Goal: Information Seeking & Learning: Learn about a topic

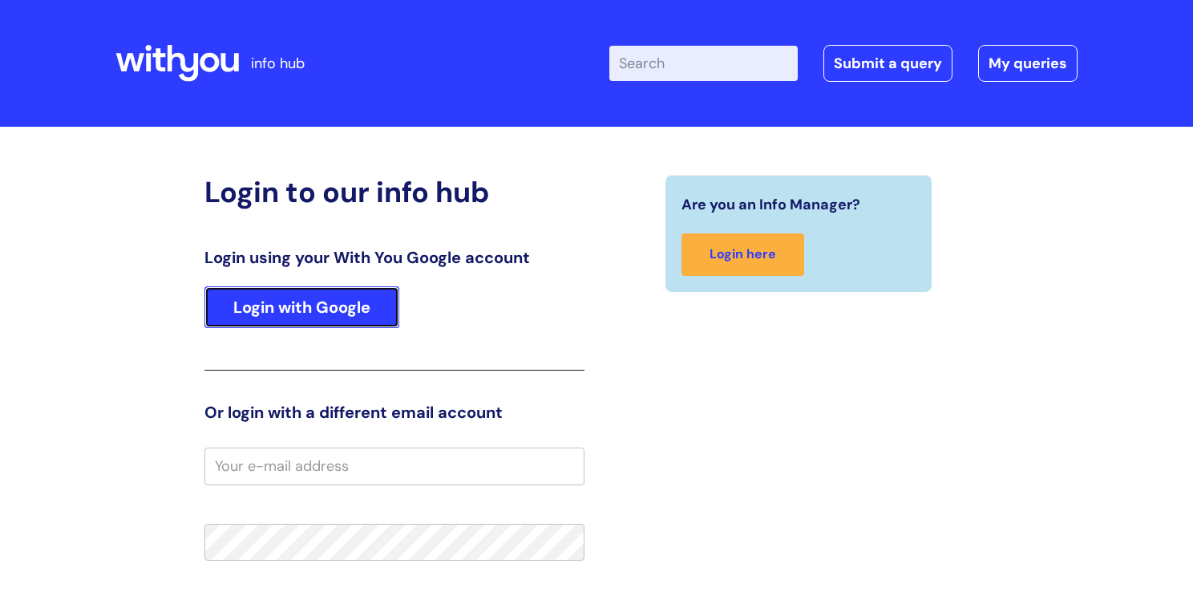
click at [277, 312] on link "Login with Google" at bounding box center [301, 307] width 195 height 42
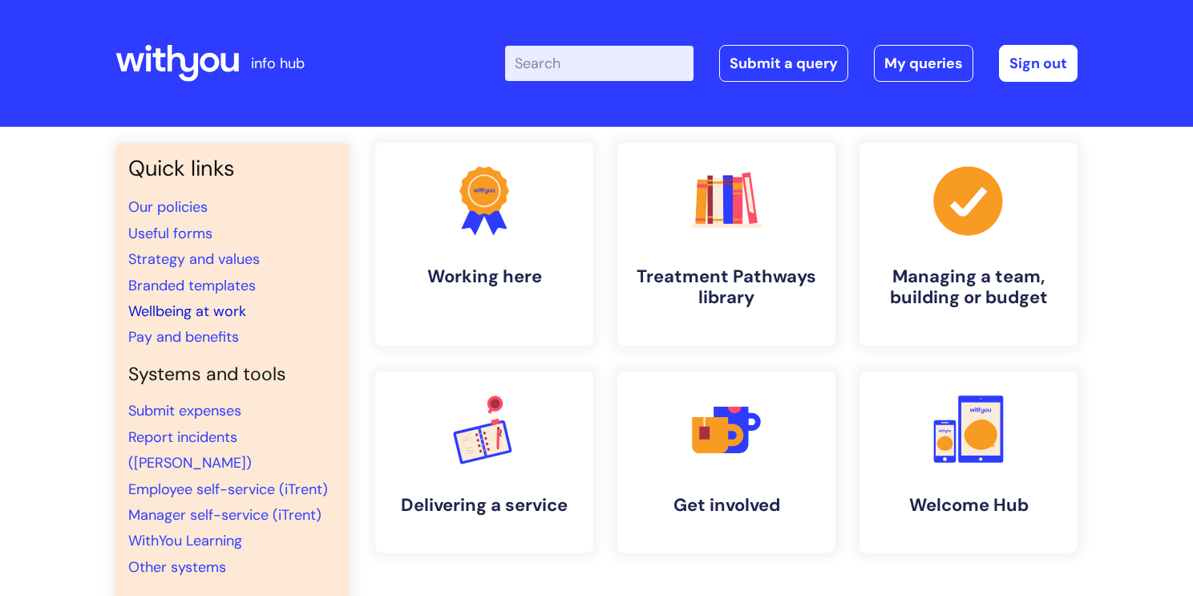
click at [236, 313] on link "Wellbeing at work" at bounding box center [187, 310] width 118 height 19
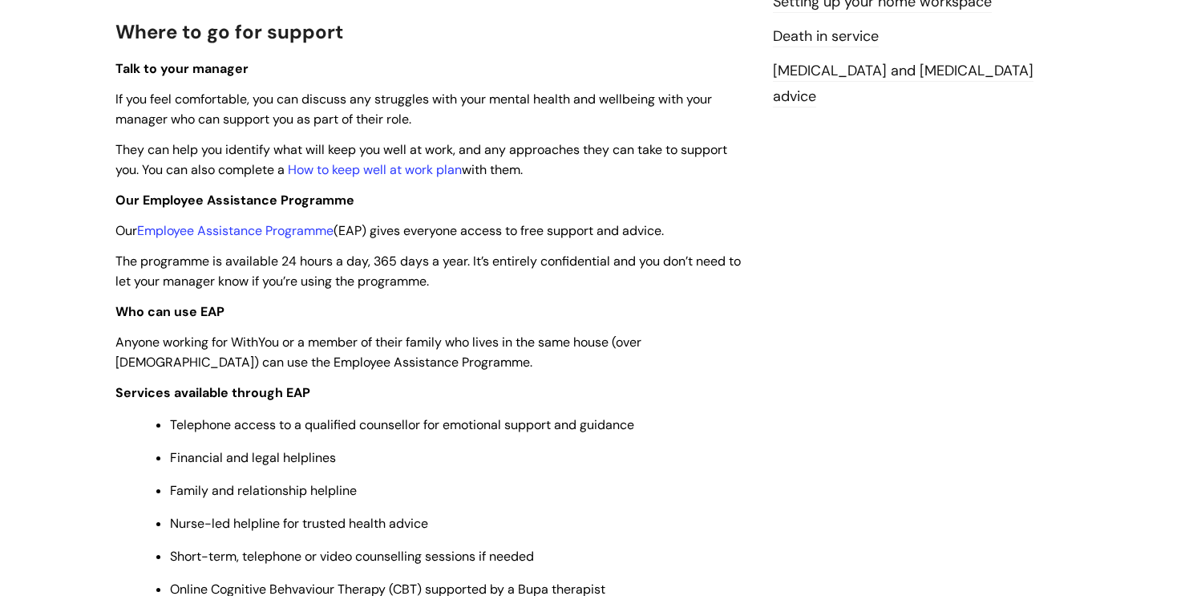
scroll to position [451, 0]
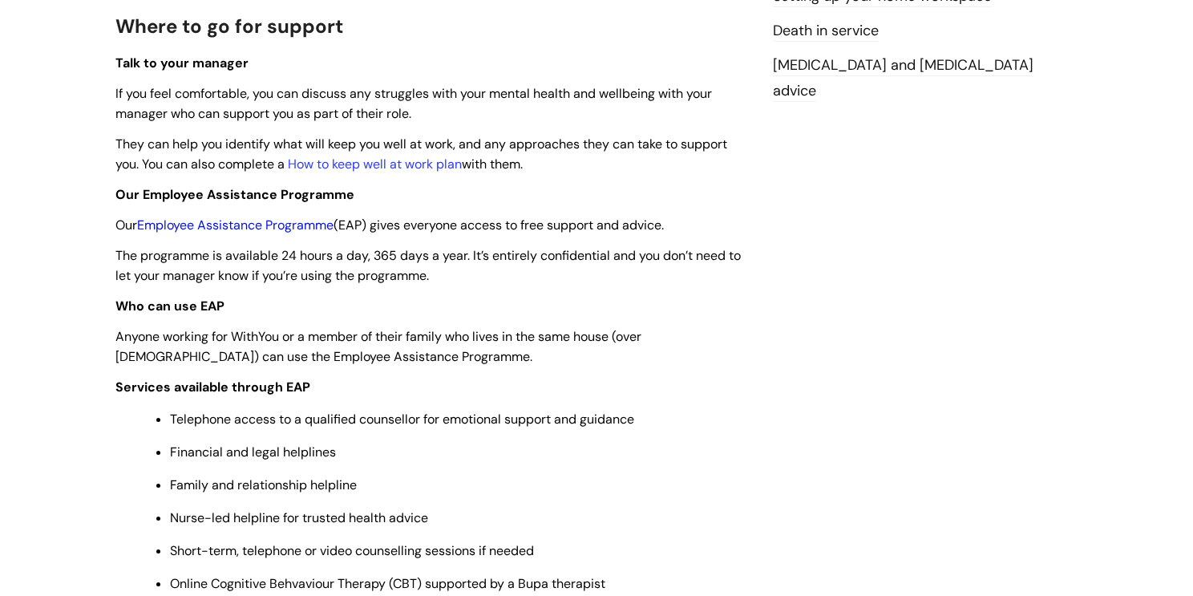
click at [264, 229] on link "Employee Assistance Programme" at bounding box center [235, 224] width 196 height 17
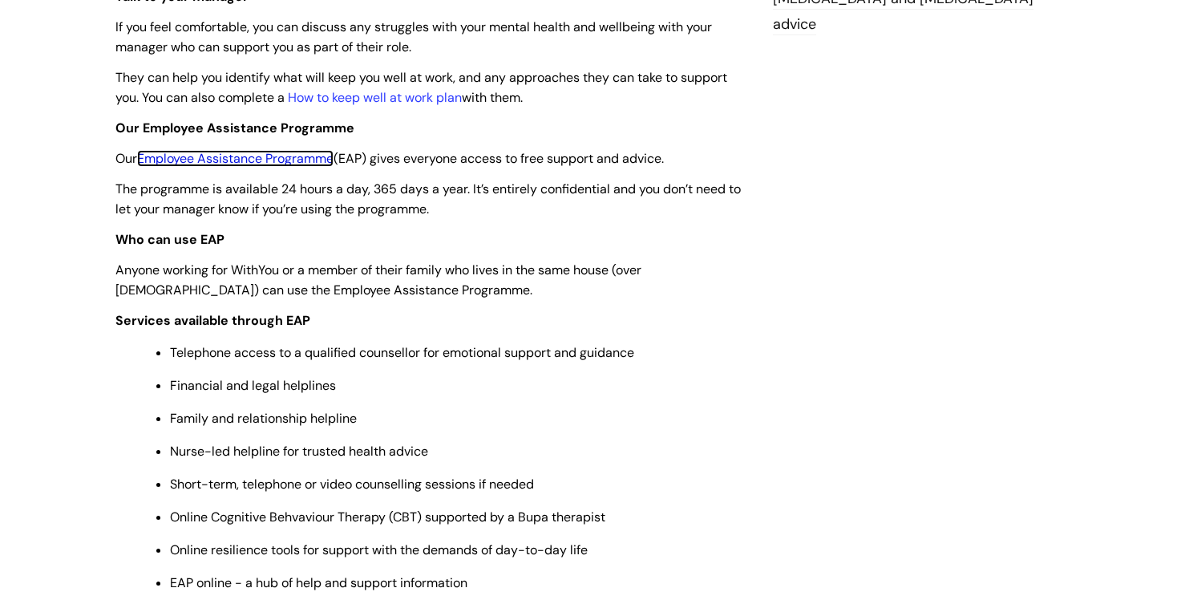
scroll to position [0, 0]
